Goal: Information Seeking & Learning: Learn about a topic

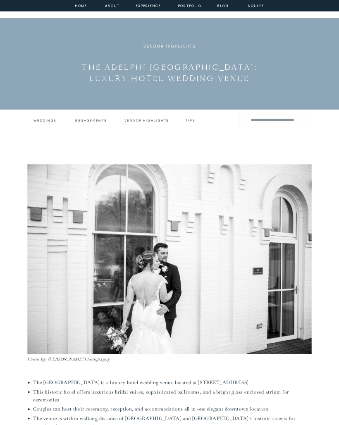
scroll to position [19, 0]
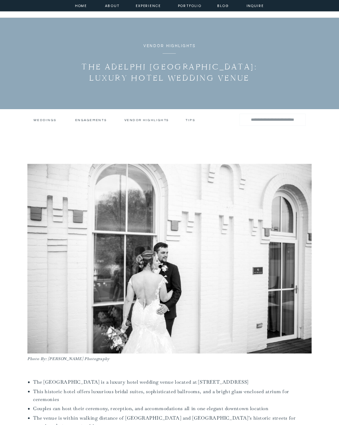
click at [43, 118] on h3 "Weddings" at bounding box center [45, 120] width 22 height 4
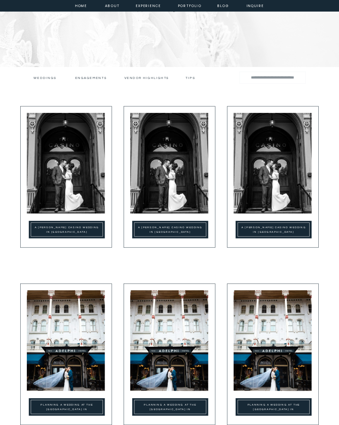
scroll to position [78, 0]
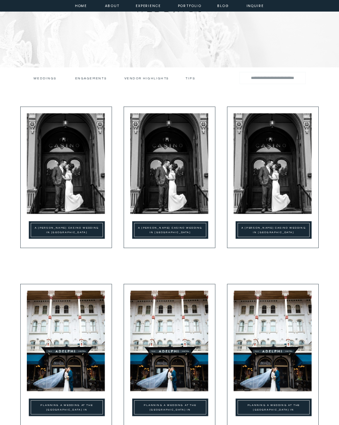
click at [82, 194] on img at bounding box center [66, 163] width 78 height 101
click at [183, 327] on img at bounding box center [169, 341] width 78 height 101
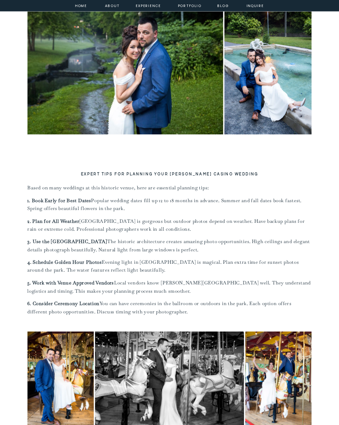
scroll to position [3744, 0]
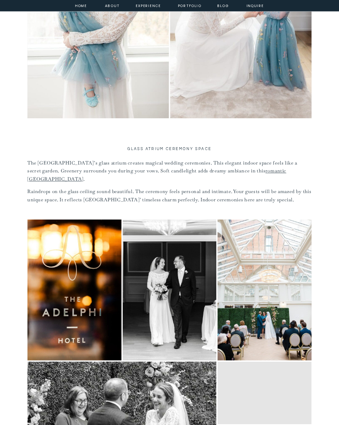
scroll to position [1631, 0]
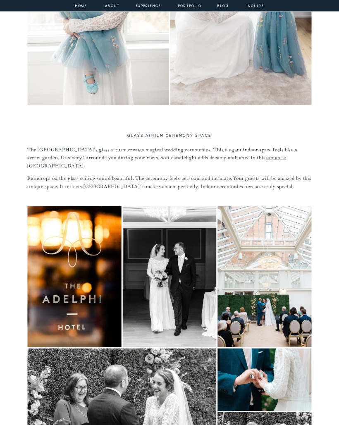
click at [181, 252] on img "Open image 2 of 7 in full-screen" at bounding box center [169, 277] width 94 height 141
click at [280, 233] on img "Open image 3 of 7 in full-screen" at bounding box center [265, 277] width 94 height 141
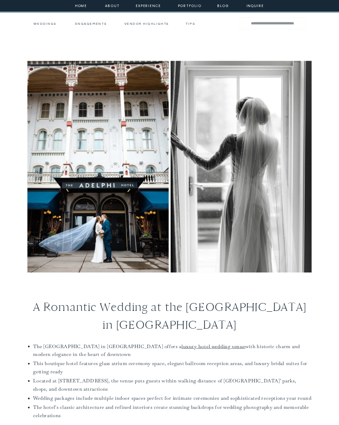
scroll to position [0, 0]
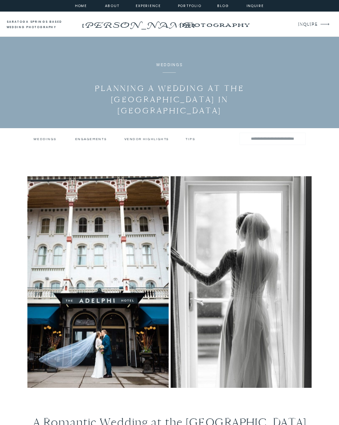
click at [183, 1] on div at bounding box center [169, 6] width 339 height 12
click at [196, 3] on nav "portfolio" at bounding box center [190, 5] width 24 height 5
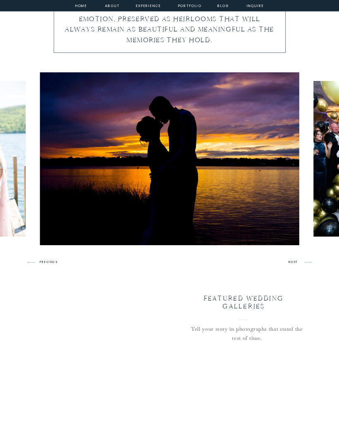
scroll to position [259, 0]
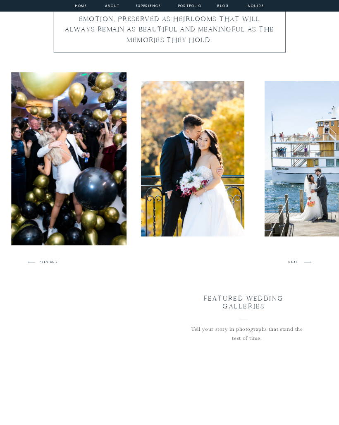
click at [319, 196] on img at bounding box center [317, 159] width 104 height 156
